Goal: Find specific page/section: Find specific page/section

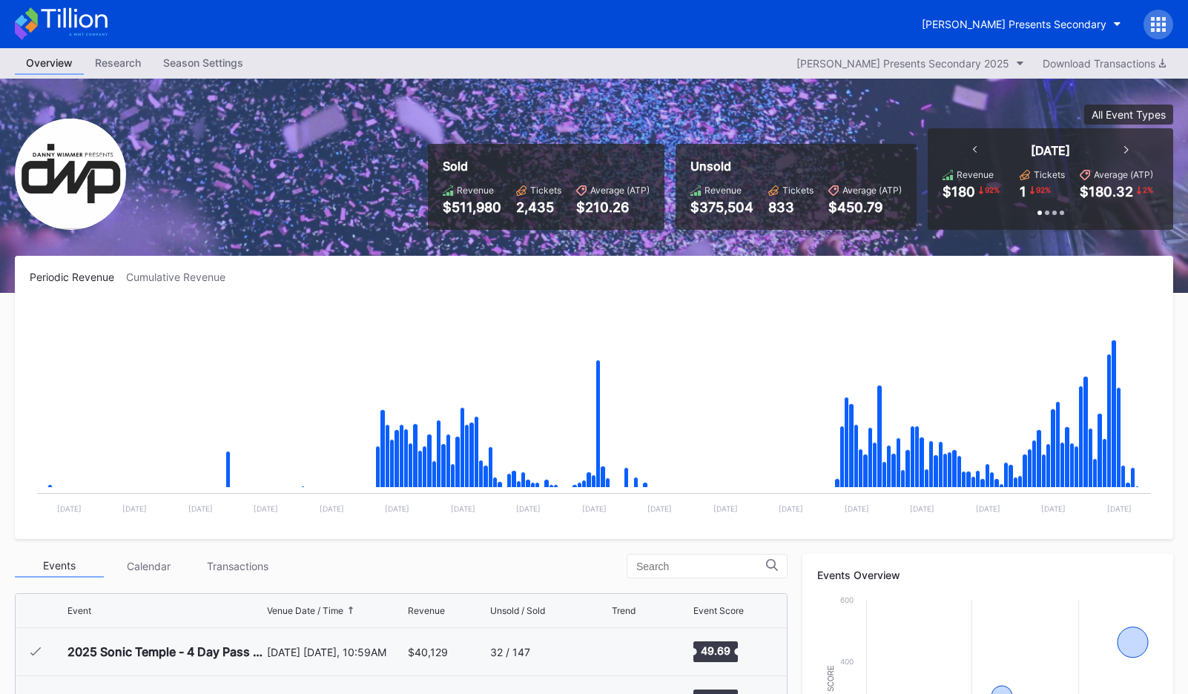
scroll to position [478, 0]
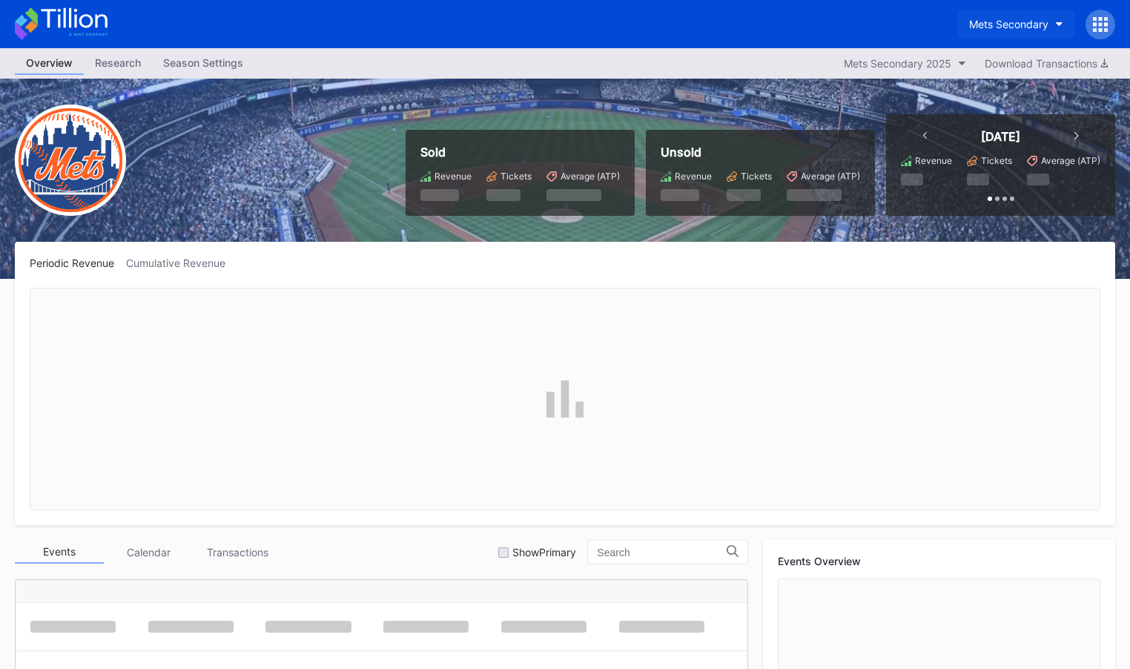
click at [990, 16] on button "Mets Secondary" at bounding box center [1016, 23] width 116 height 27
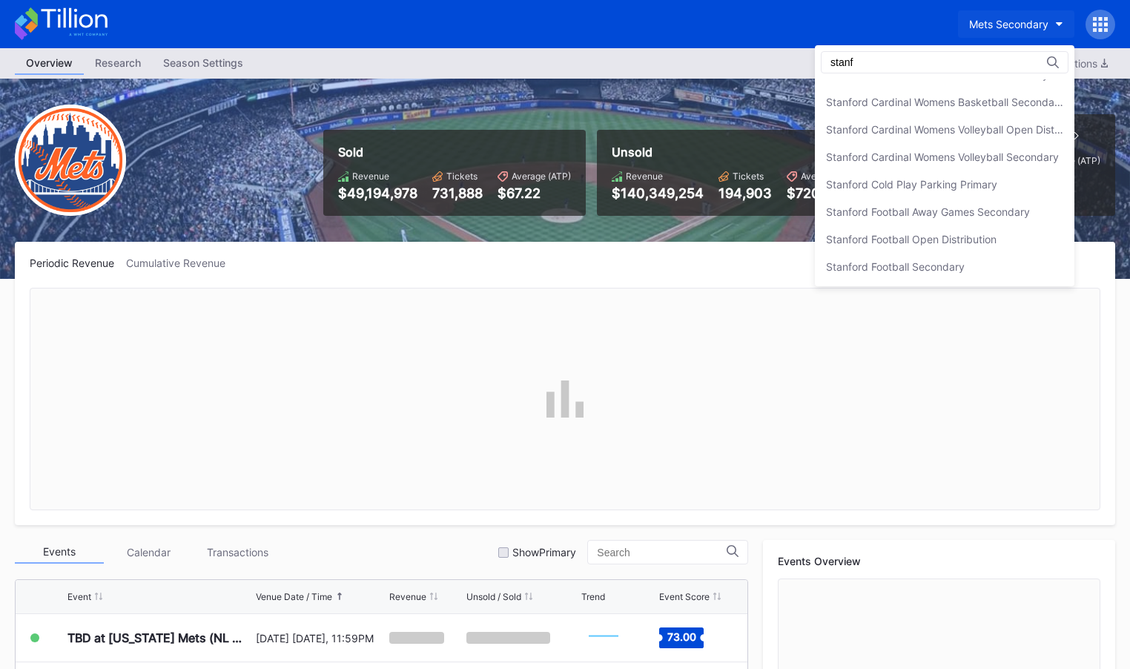
scroll to position [156, 0]
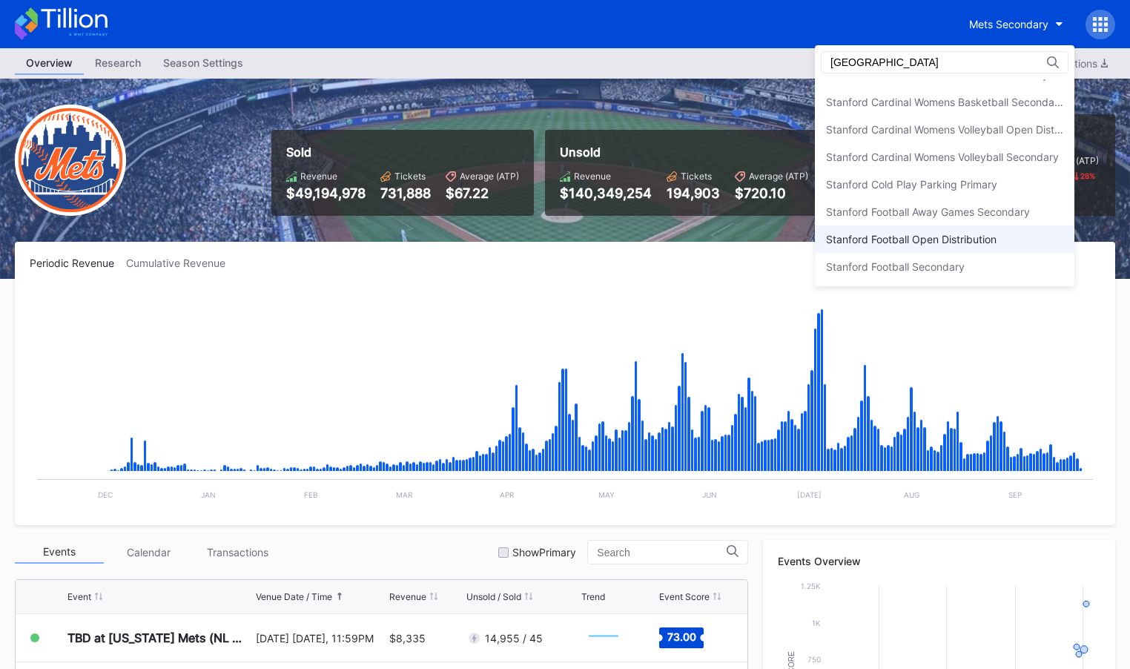
type input "[GEOGRAPHIC_DATA]"
click at [1009, 228] on div "Stanford Football Open Distribution" at bounding box center [945, 238] width 260 height 27
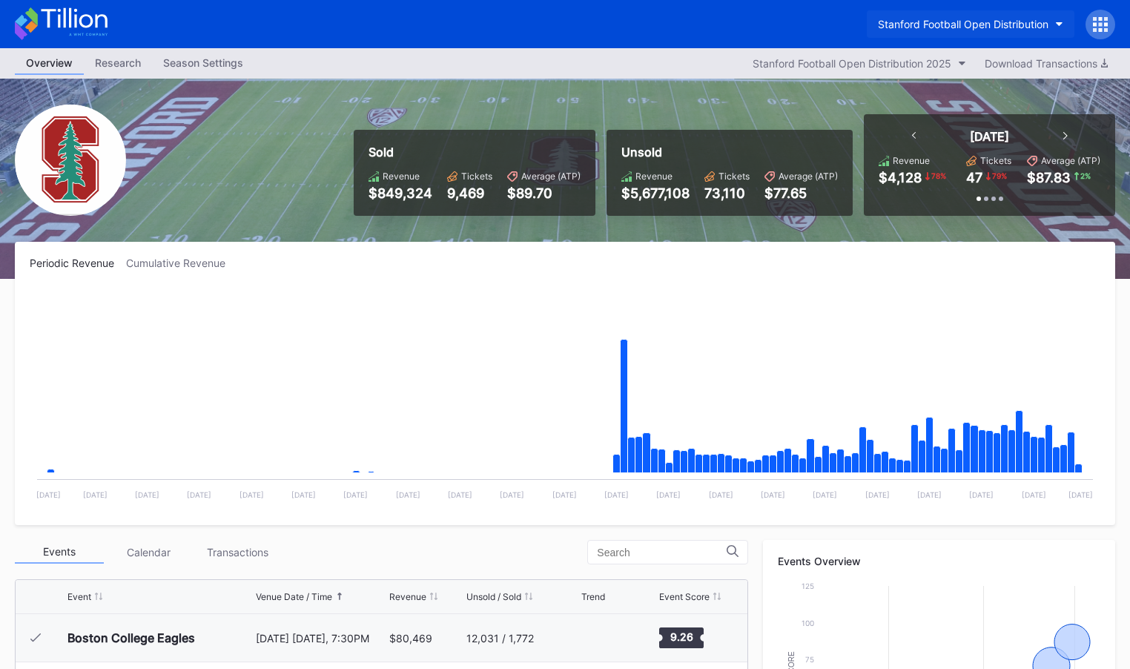
click at [974, 25] on div "Stanford Football Open Distribution" at bounding box center [963, 24] width 171 height 13
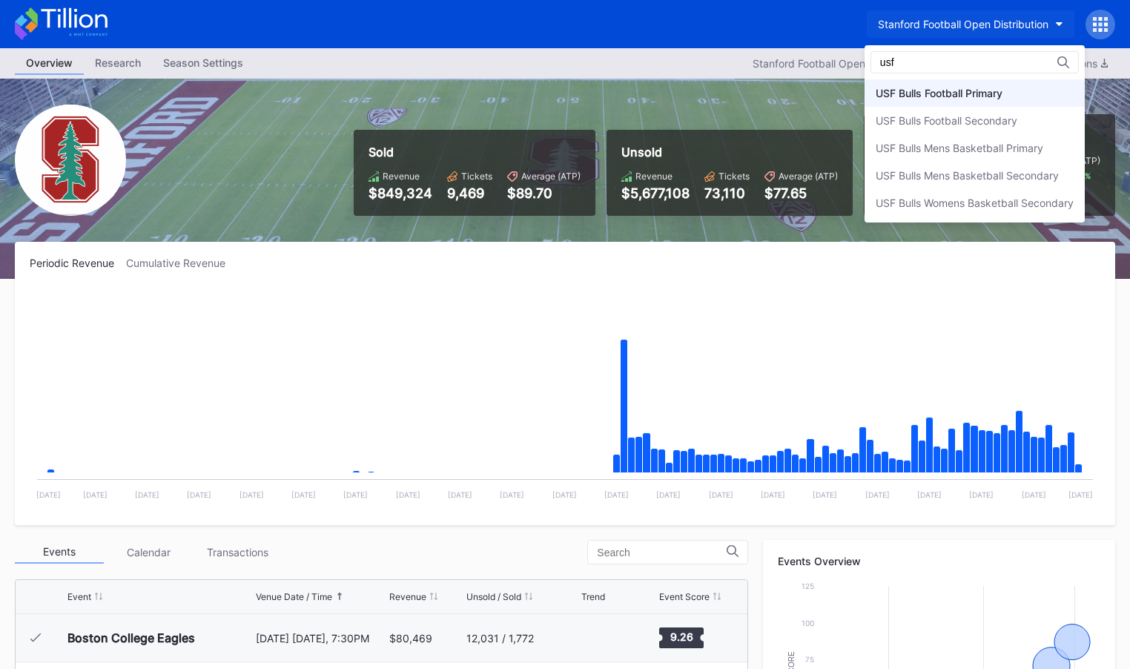
type input "usf"
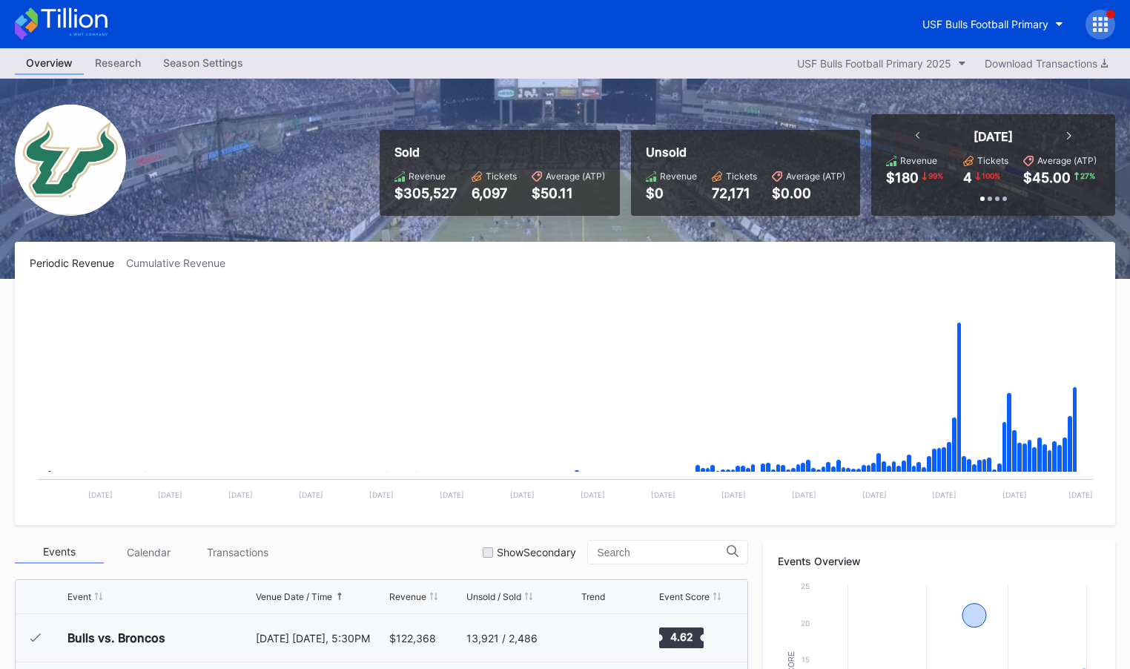
click at [1082, 396] on rect "Chart title" at bounding box center [565, 399] width 1071 height 222
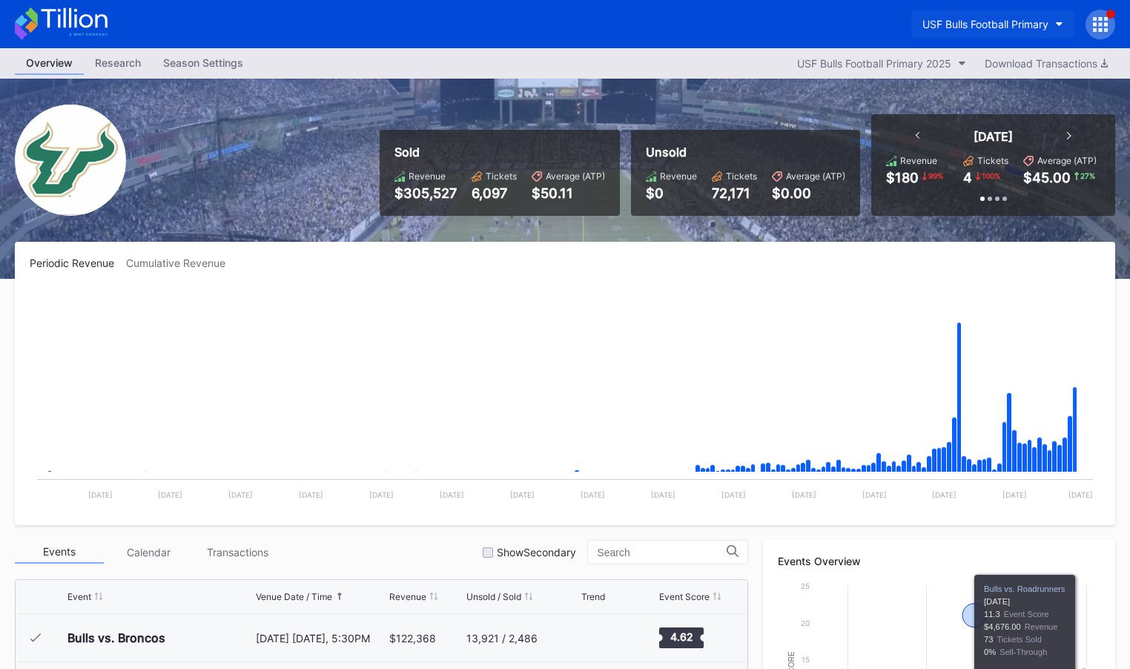
click at [1023, 23] on div "USF Bulls Football Primary" at bounding box center [986, 24] width 126 height 13
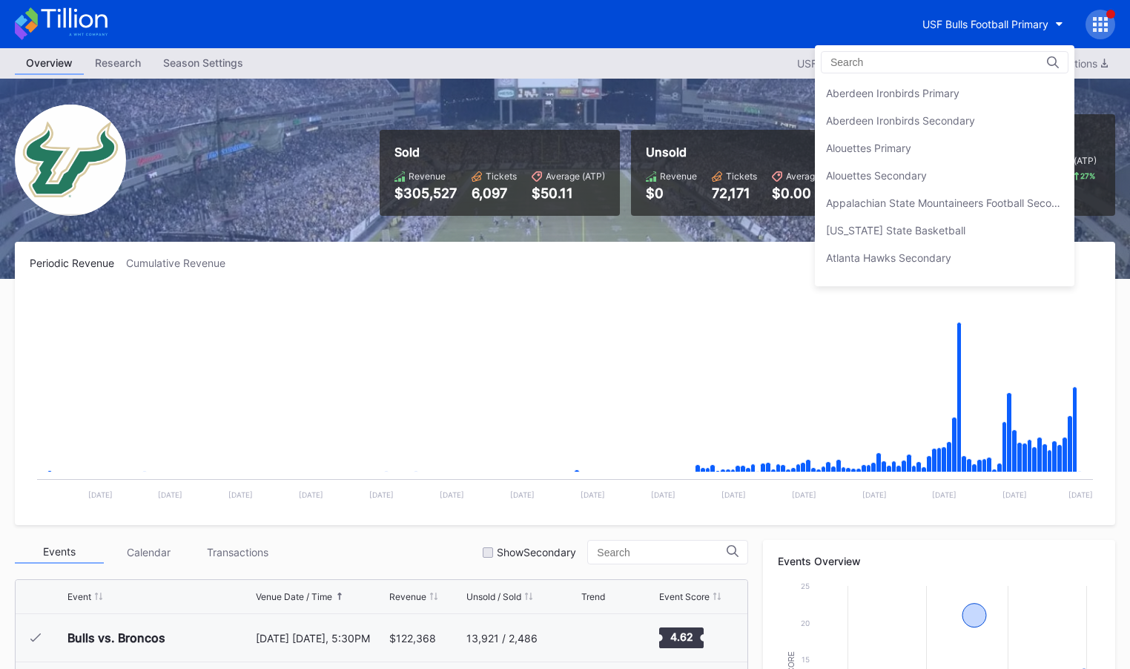
scroll to position [4966, 0]
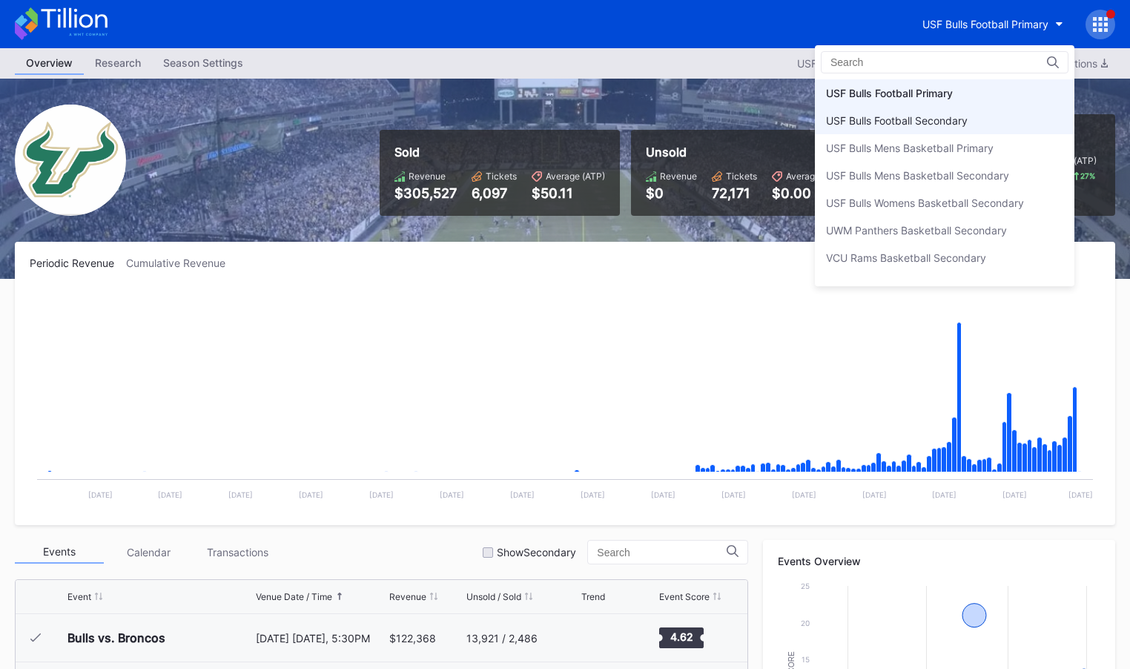
click at [980, 121] on div "USF Bulls Football Secondary" at bounding box center [945, 120] width 260 height 27
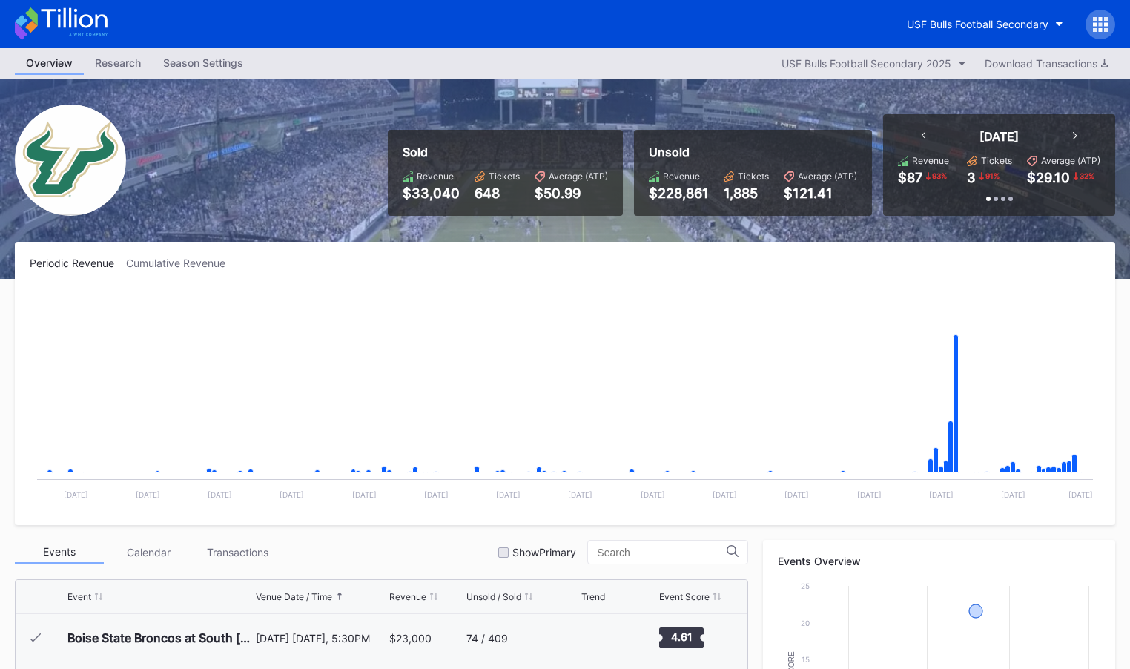
click at [55, 19] on icon at bounding box center [61, 23] width 93 height 33
click at [940, 27] on div "USF Bulls Football Secondary" at bounding box center [978, 24] width 142 height 13
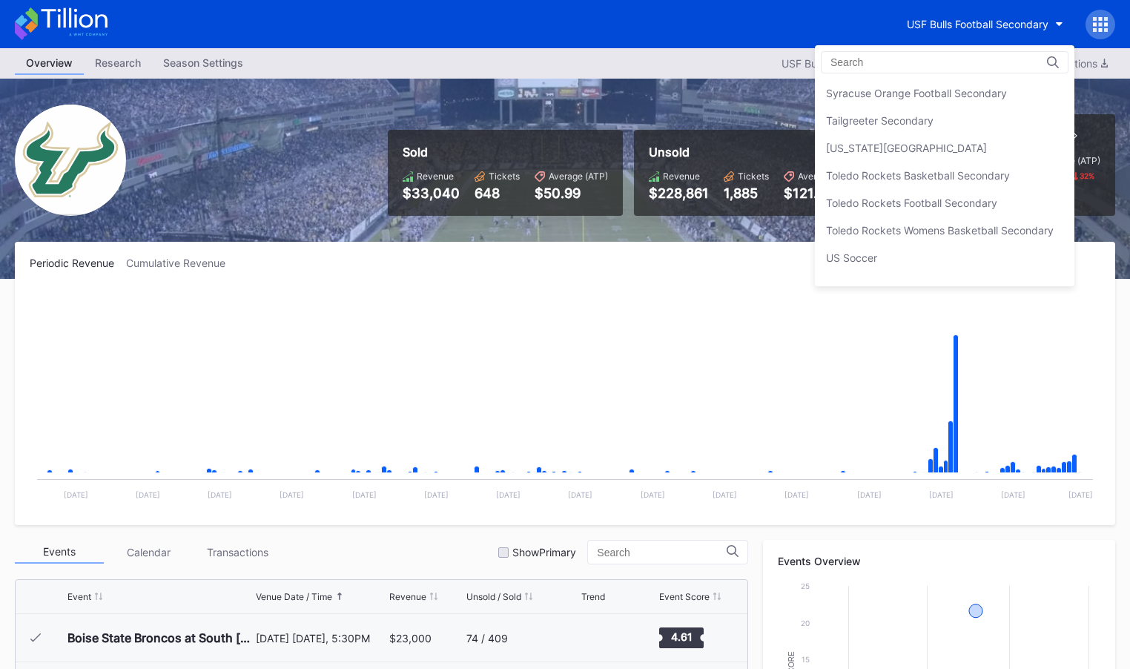
scroll to position [4716, 0]
click at [935, 163] on div "Tailgreeter Secondary" at bounding box center [945, 151] width 260 height 27
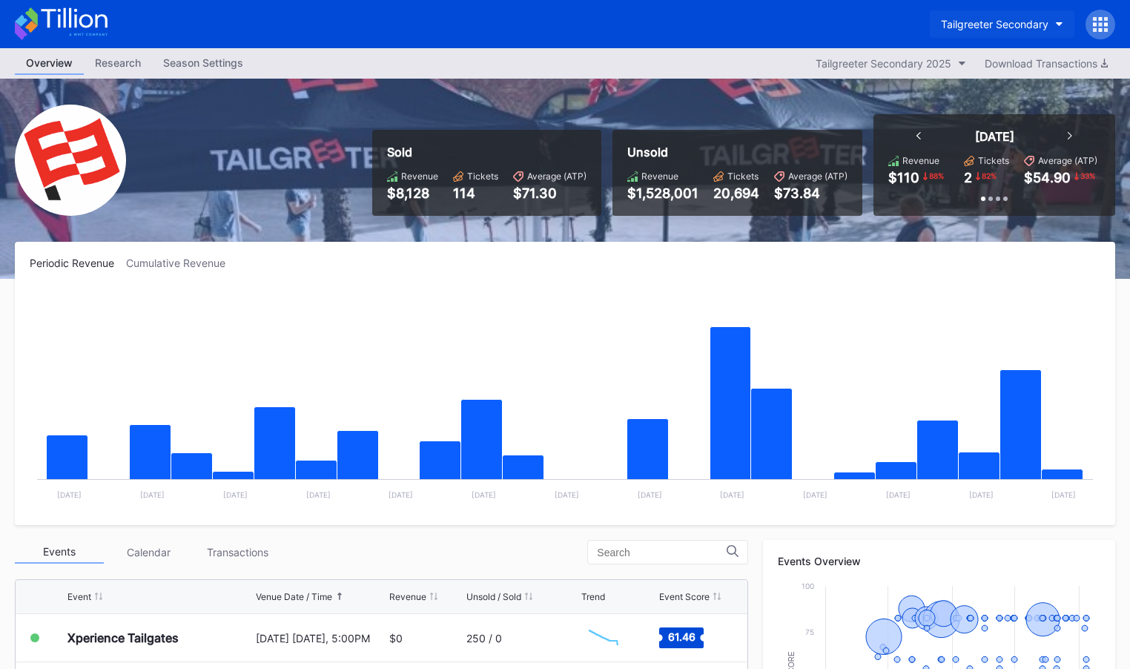
click at [1021, 24] on div "Tailgreeter Secondary" at bounding box center [995, 24] width 108 height 13
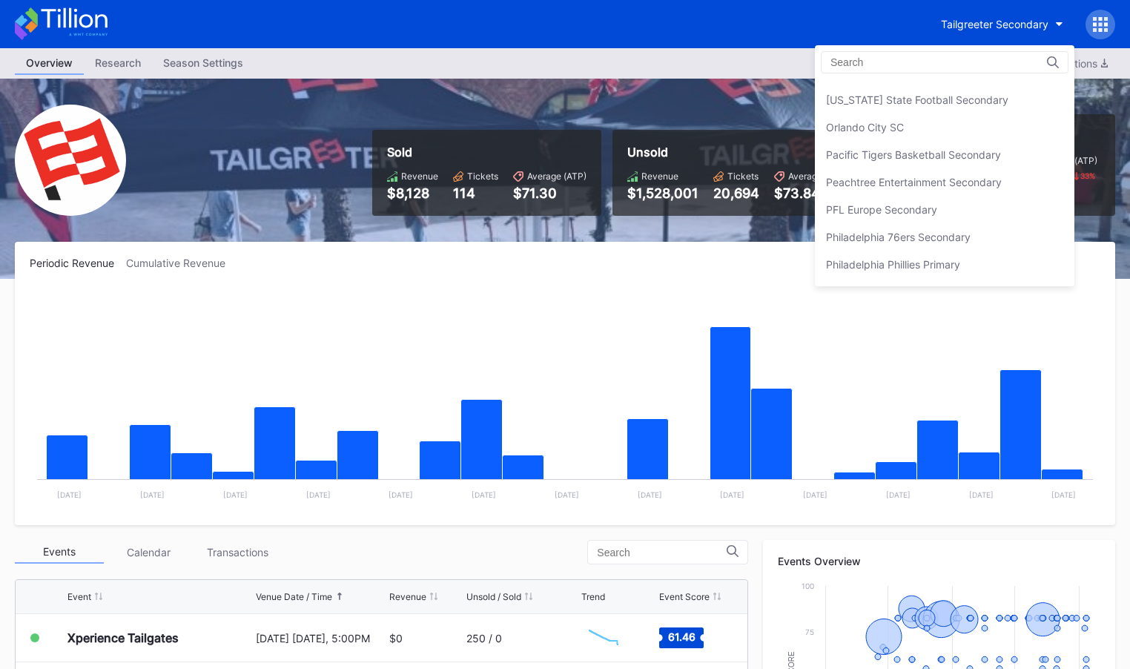
scroll to position [3091, 0]
click at [924, 234] on div "Philadelphia 76ers Secondary" at bounding box center [898, 240] width 145 height 13
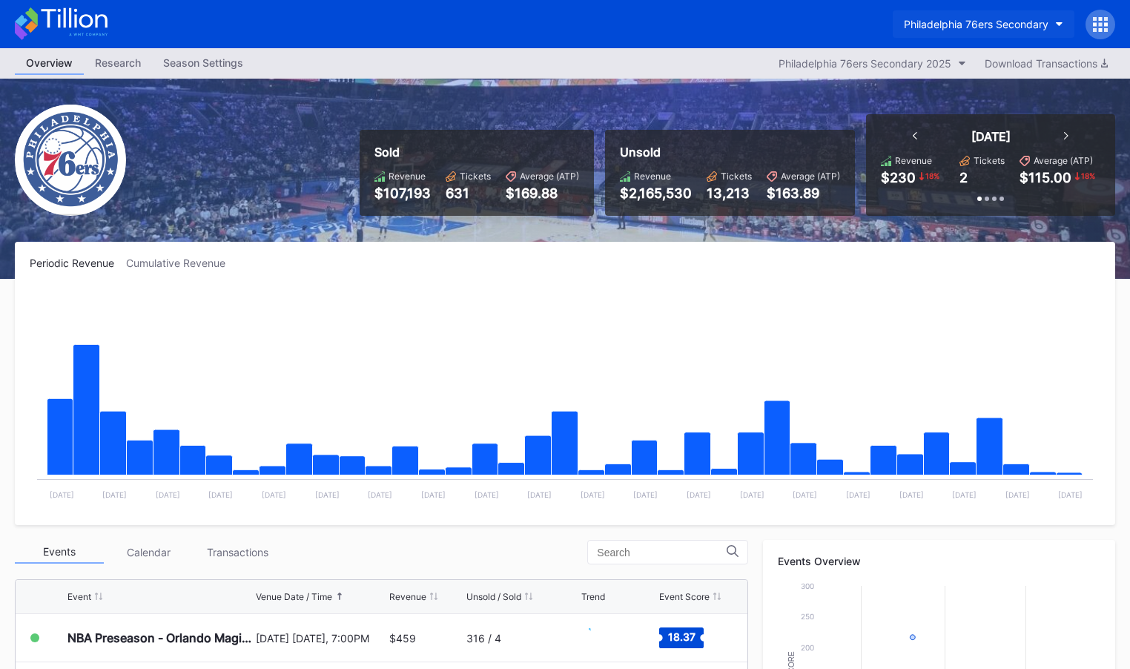
click at [967, 24] on div "Philadelphia 76ers Secondary" at bounding box center [976, 24] width 145 height 13
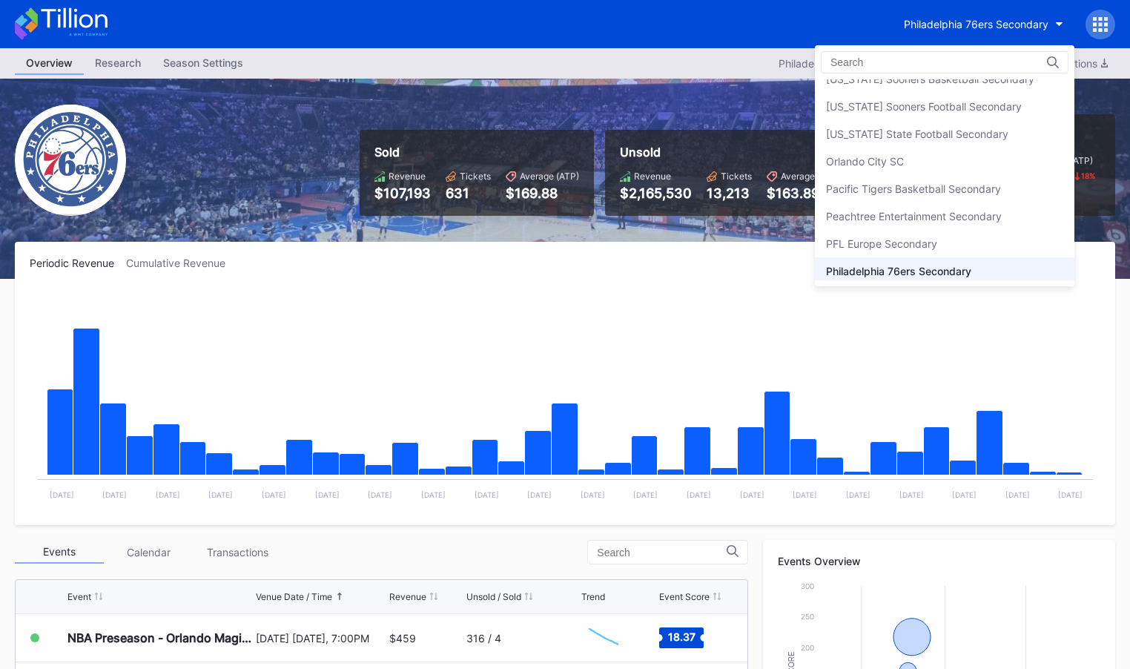
scroll to position [3050, 0]
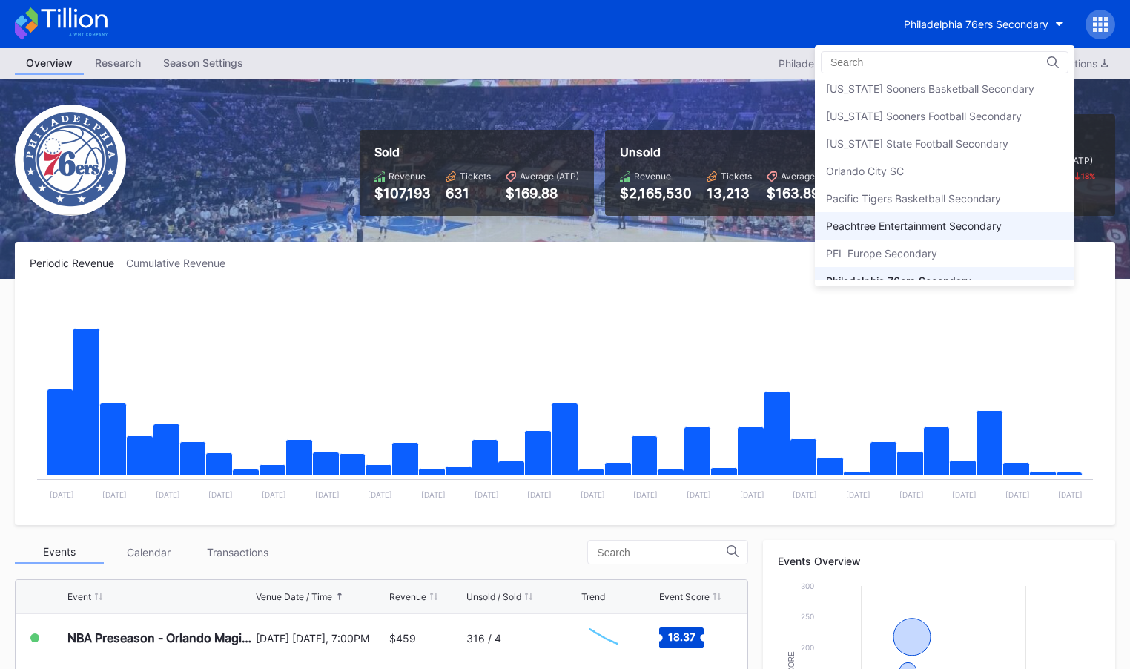
click at [941, 220] on div "Peachtree Entertainment Secondary" at bounding box center [914, 226] width 176 height 13
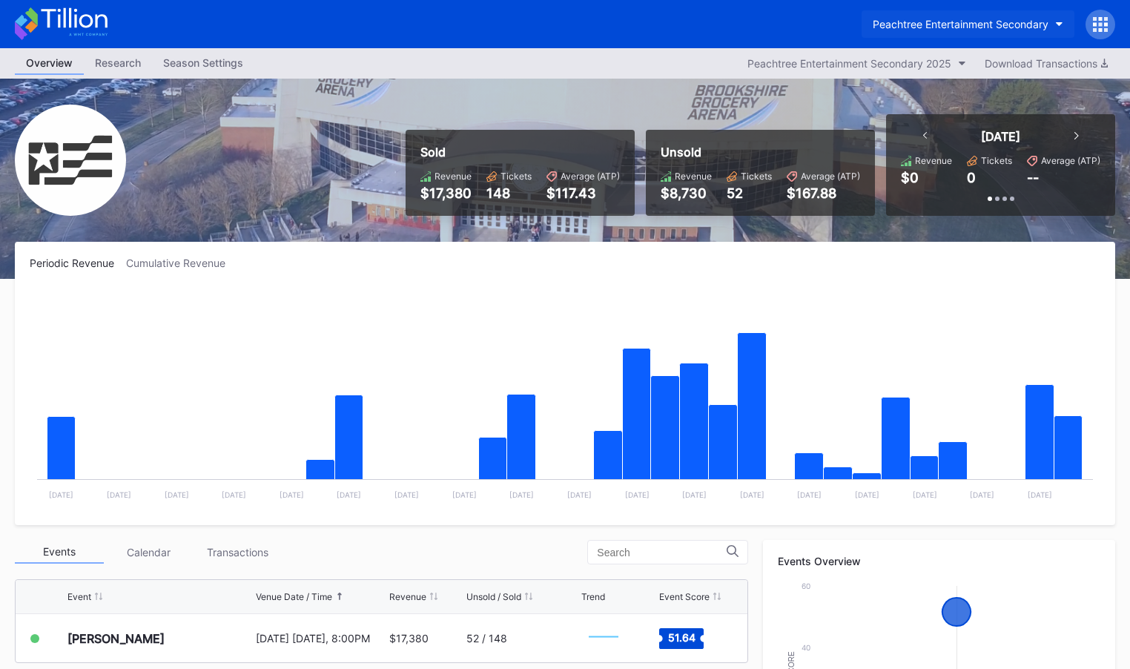
click at [960, 14] on button "Peachtree Entertainment Secondary" at bounding box center [968, 23] width 213 height 27
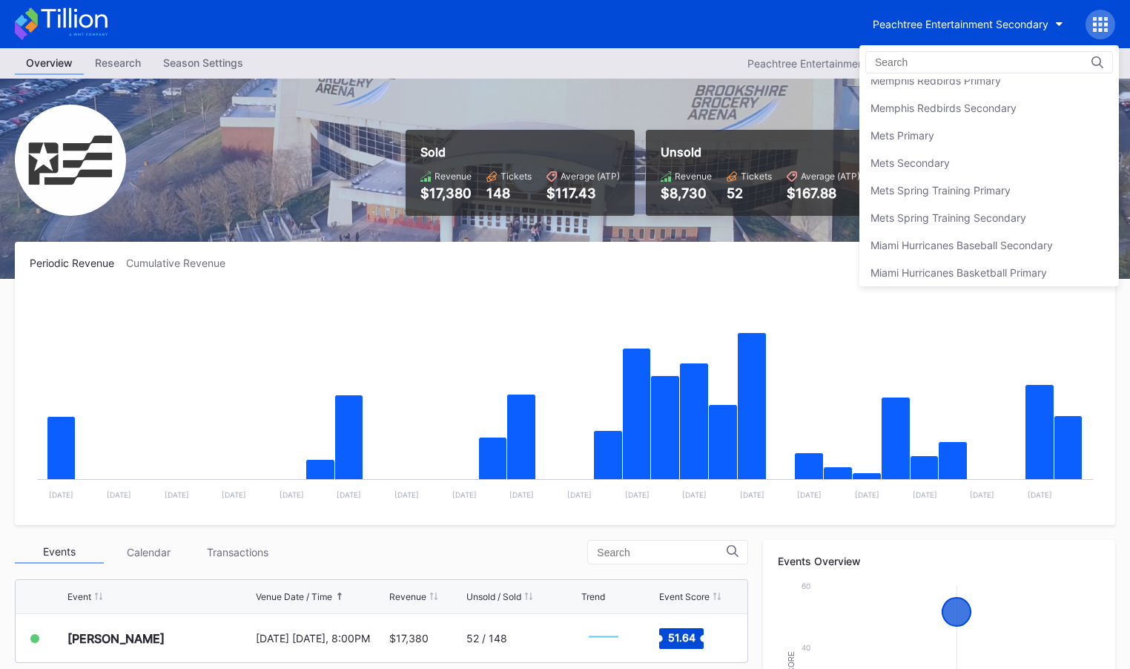
scroll to position [2260, 0]
click at [949, 162] on div "Mets Secondary" at bounding box center [910, 165] width 79 height 13
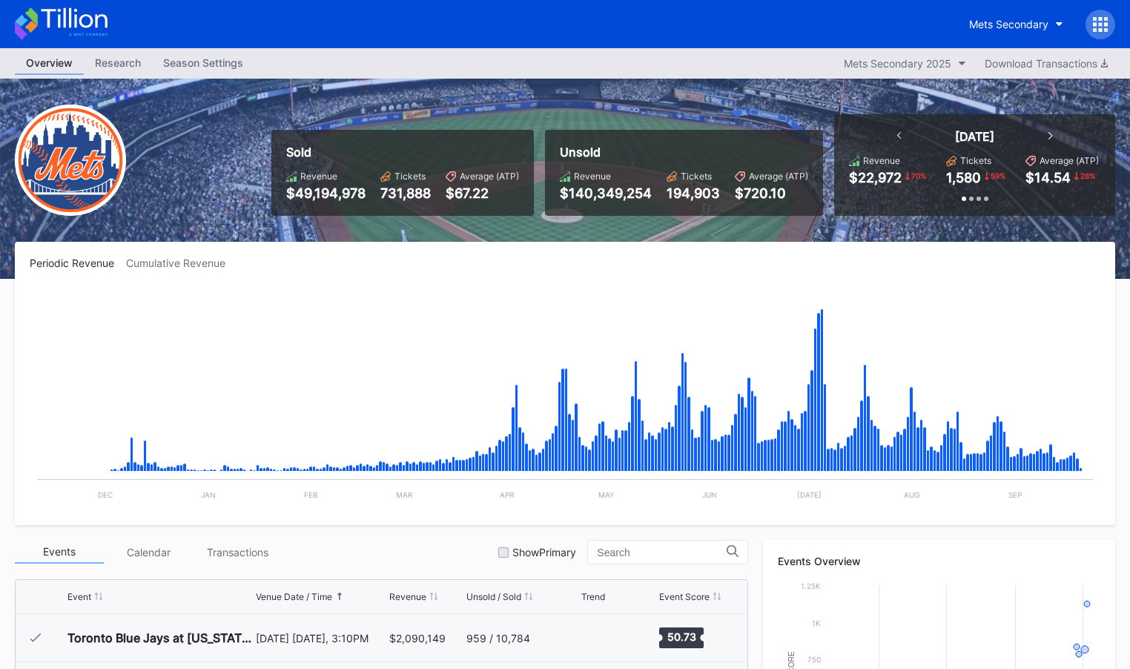
scroll to position [3856, 0]
